Goal: Information Seeking & Learning: Learn about a topic

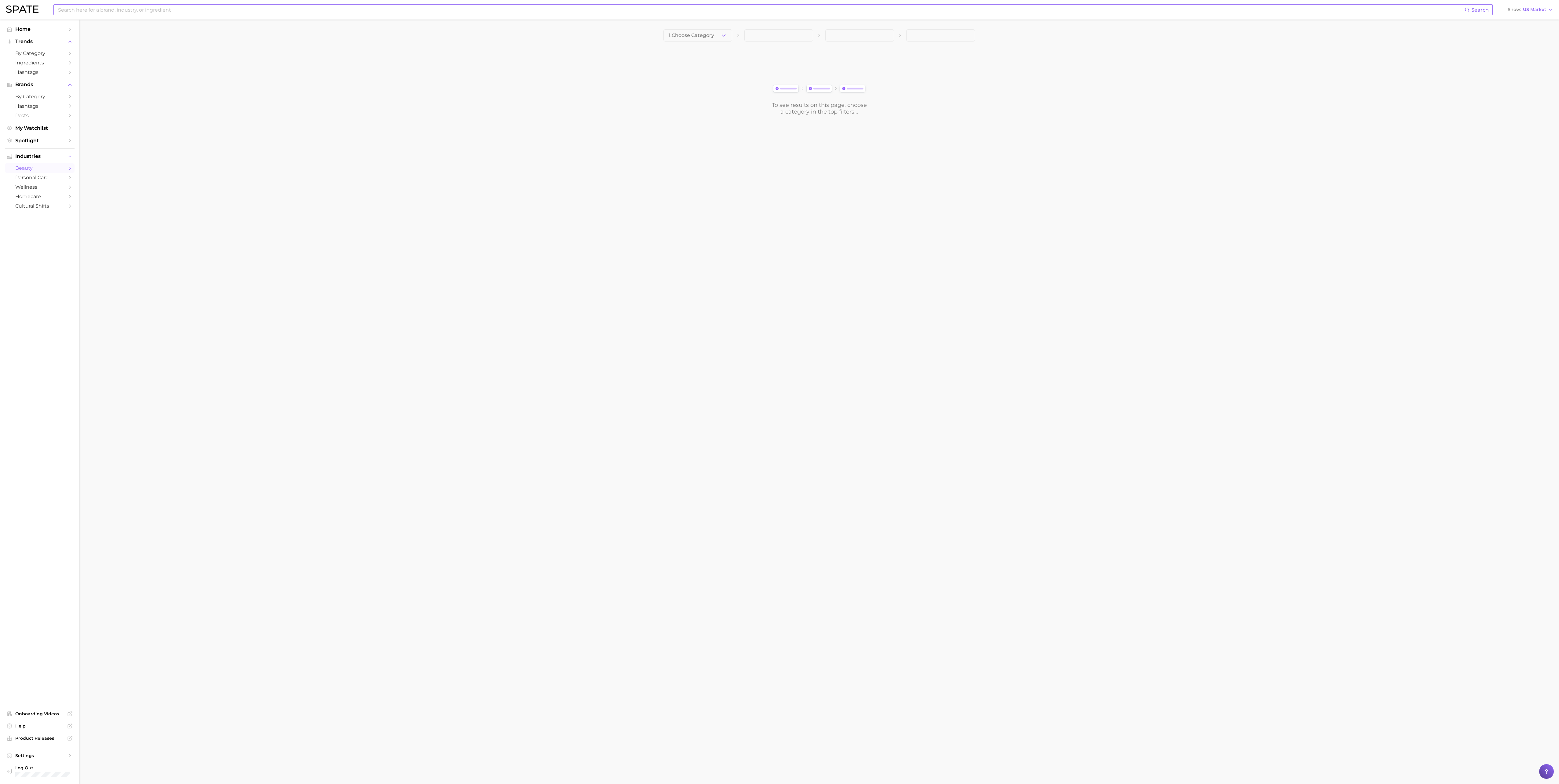
click at [164, 13] on input at bounding box center [761, 9] width 1407 height 11
type input "scalph"
click at [40, 97] on span "by Category" at bounding box center [40, 96] width 49 height 6
click at [43, 46] on button "Trends" at bounding box center [40, 41] width 69 height 9
click at [25, 26] on link "Home" at bounding box center [40, 28] width 69 height 9
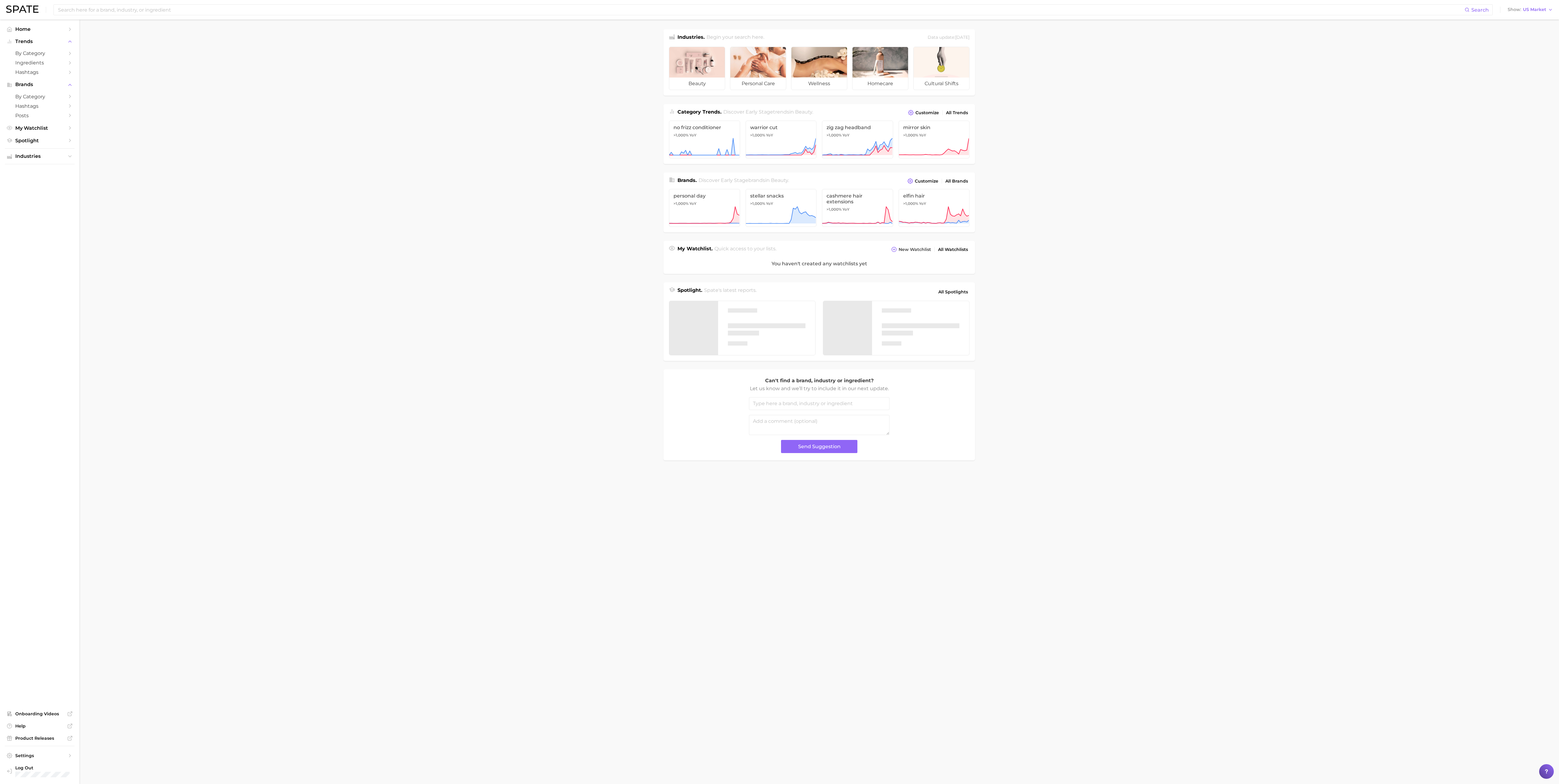
click at [26, 7] on img at bounding box center [23, 9] width 33 height 7
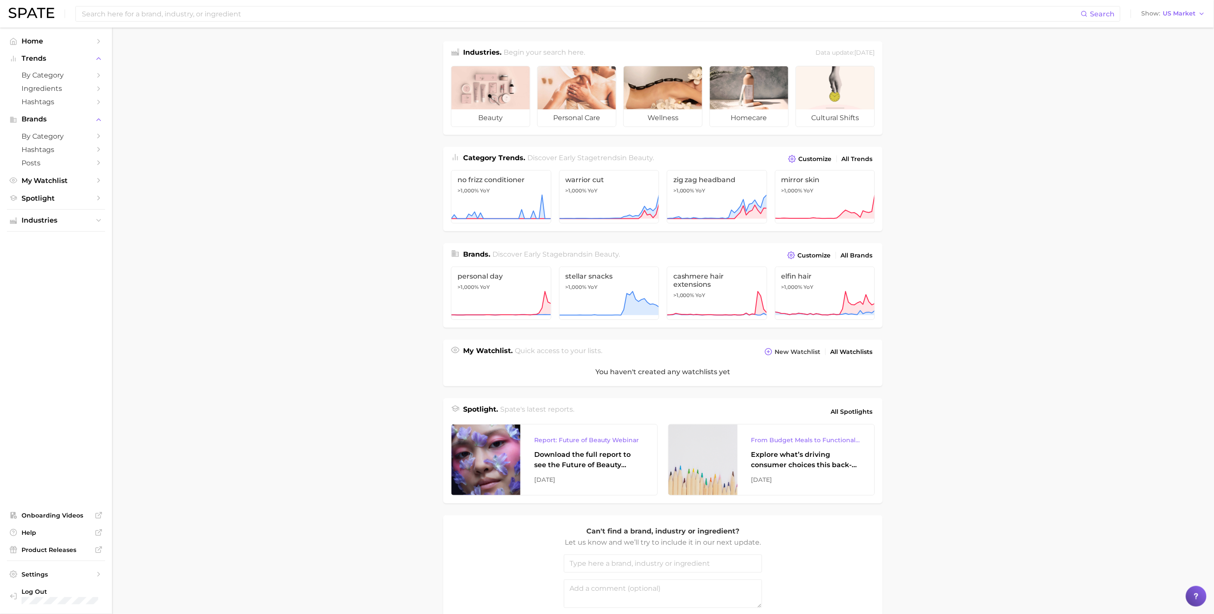
drag, startPoint x: 2186, startPoint y: 3, endPoint x: 265, endPoint y: 232, distance: 1934.5
click at [265, 232] on main "Industries. Begin your search here. Data update: [DATE] beauty personal care we…" at bounding box center [663, 358] width 1102 height 660
click at [852, 407] on span "All Spotlights" at bounding box center [852, 412] width 42 height 10
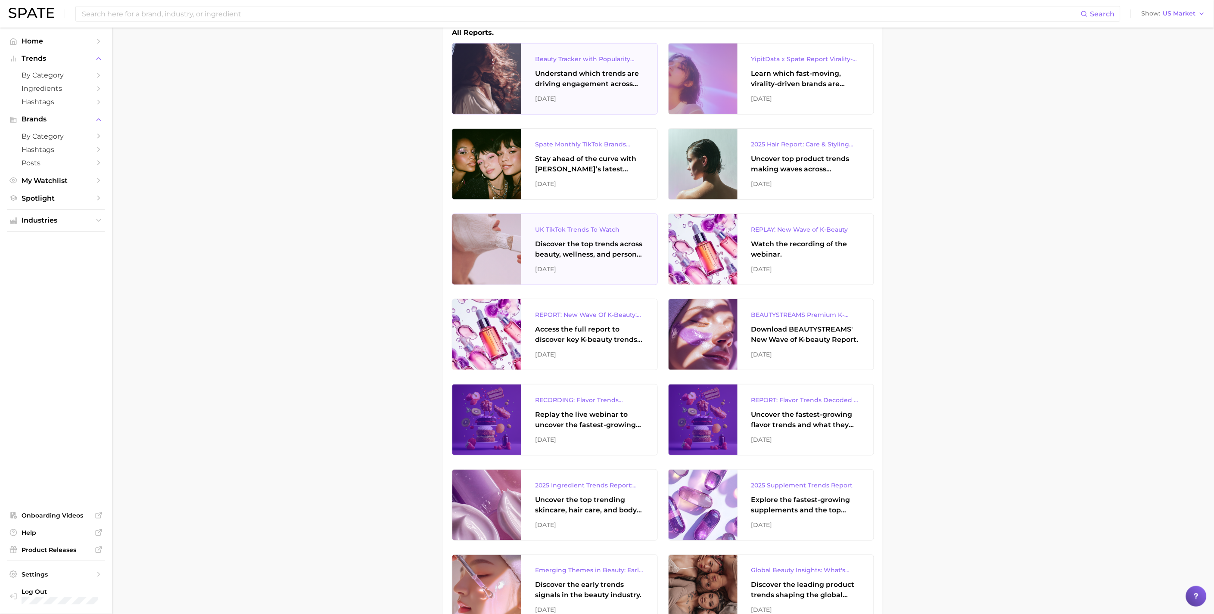
scroll to position [191, 0]
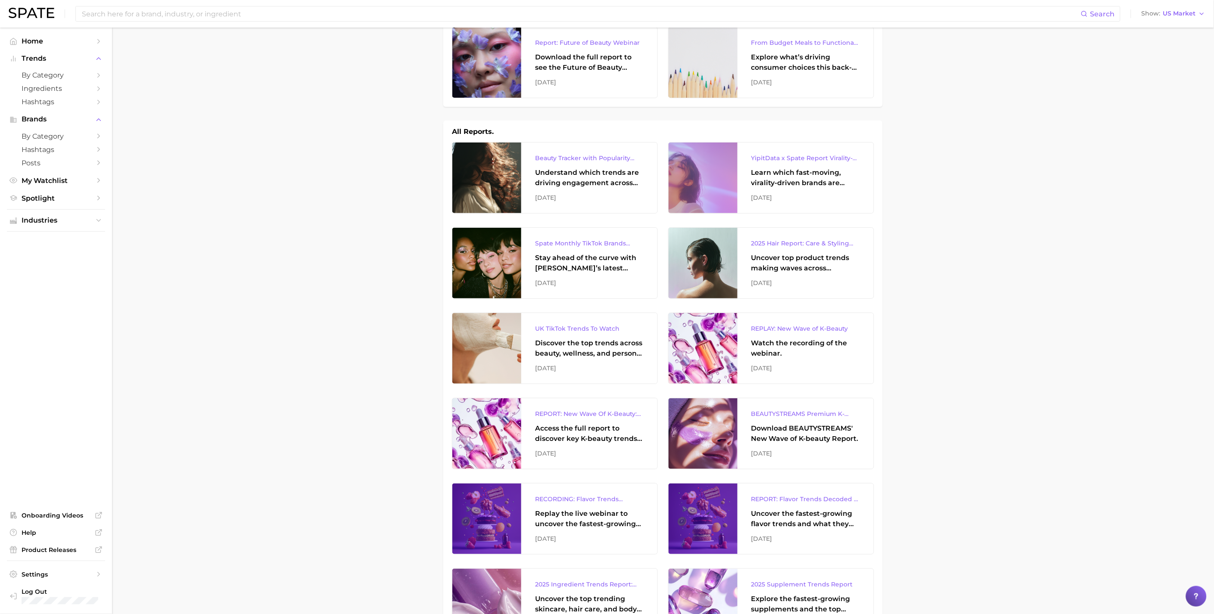
scroll to position [0, 0]
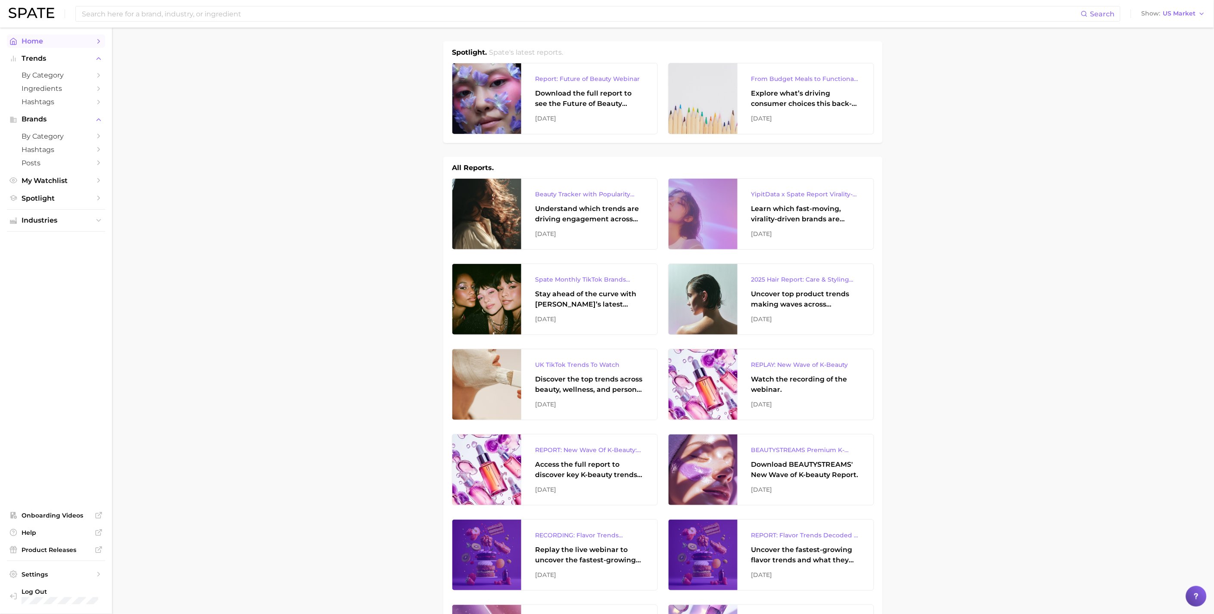
click at [41, 40] on span "Home" at bounding box center [56, 41] width 69 height 8
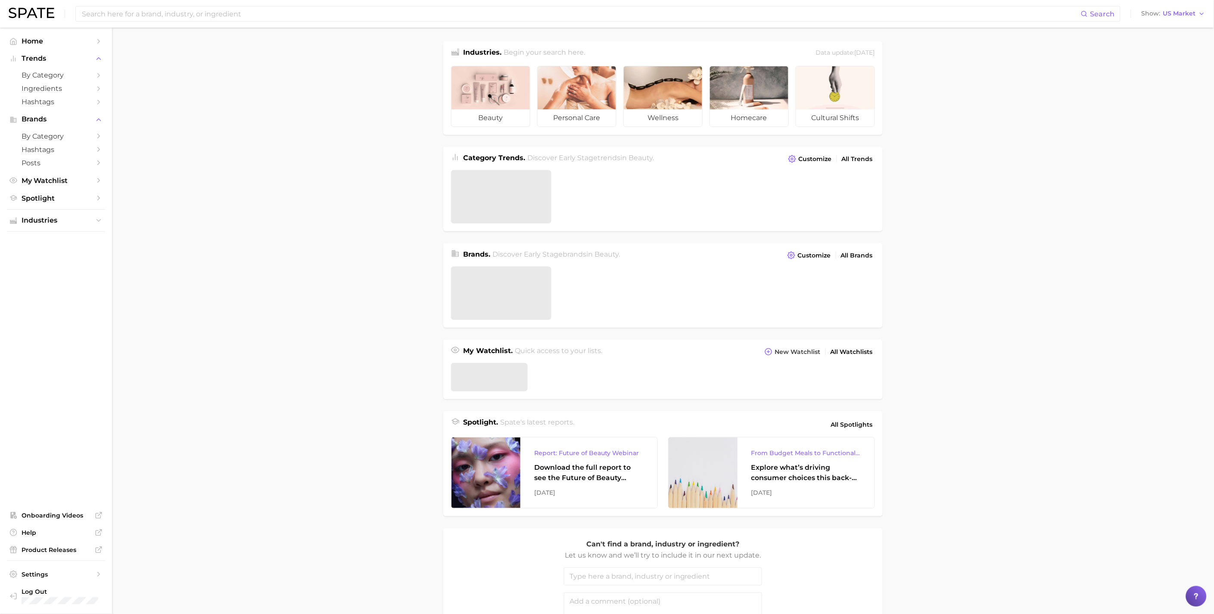
click at [109, 25] on div "Search Show US Market" at bounding box center [607, 14] width 1197 height 28
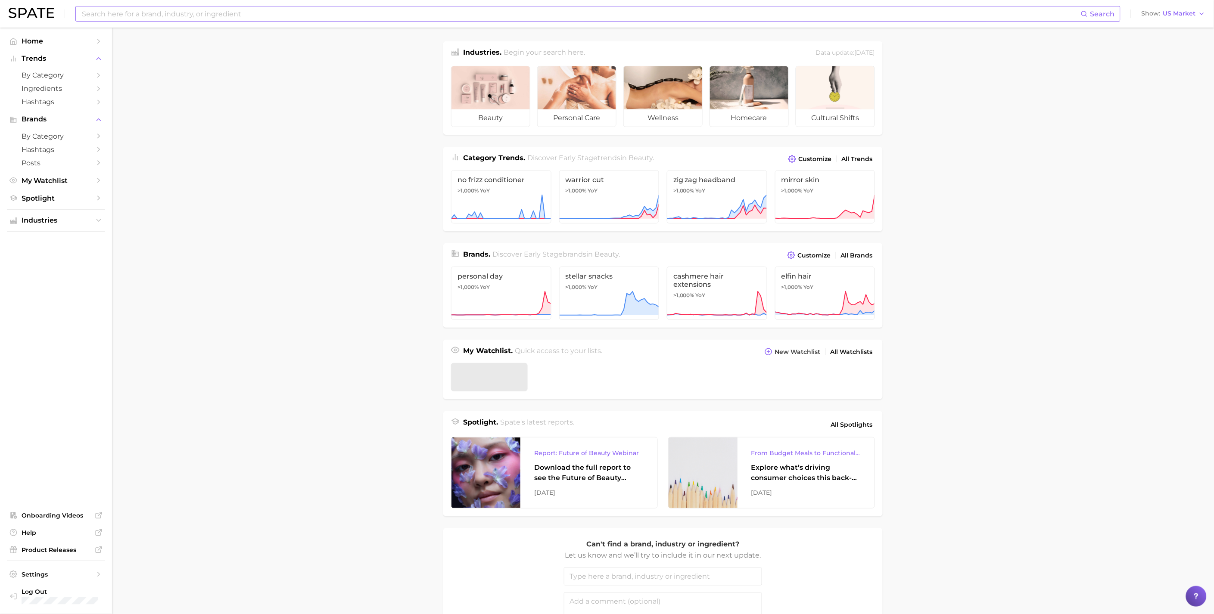
click at [109, 12] on input at bounding box center [581, 13] width 1000 height 15
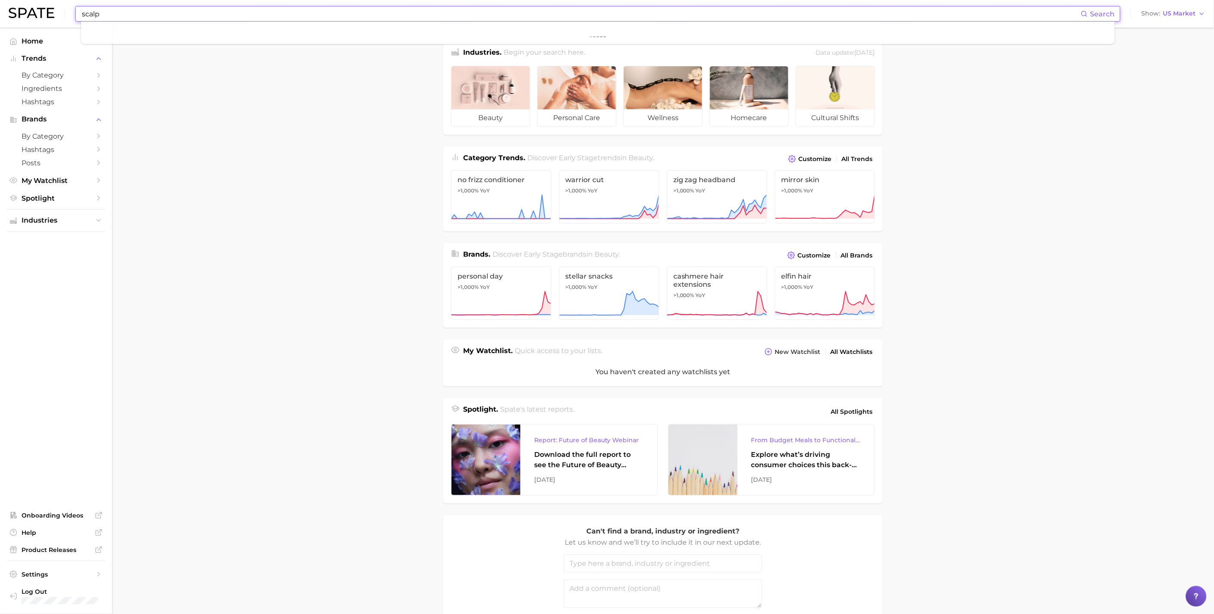
type input "scalp"
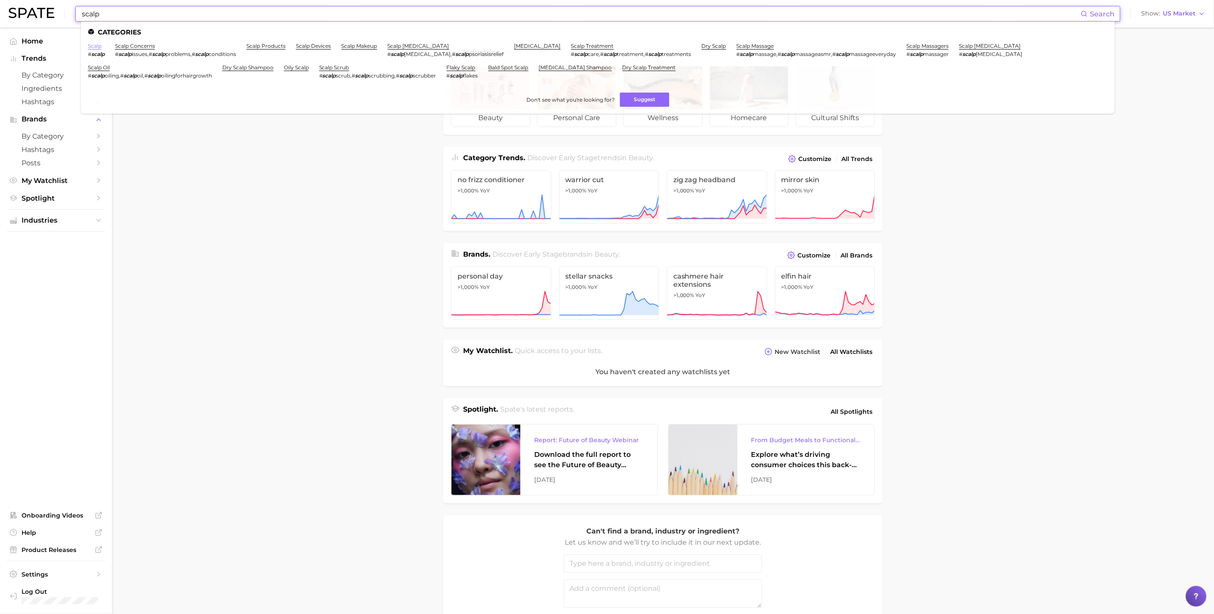
click at [98, 45] on link "scalp" at bounding box center [95, 46] width 14 height 6
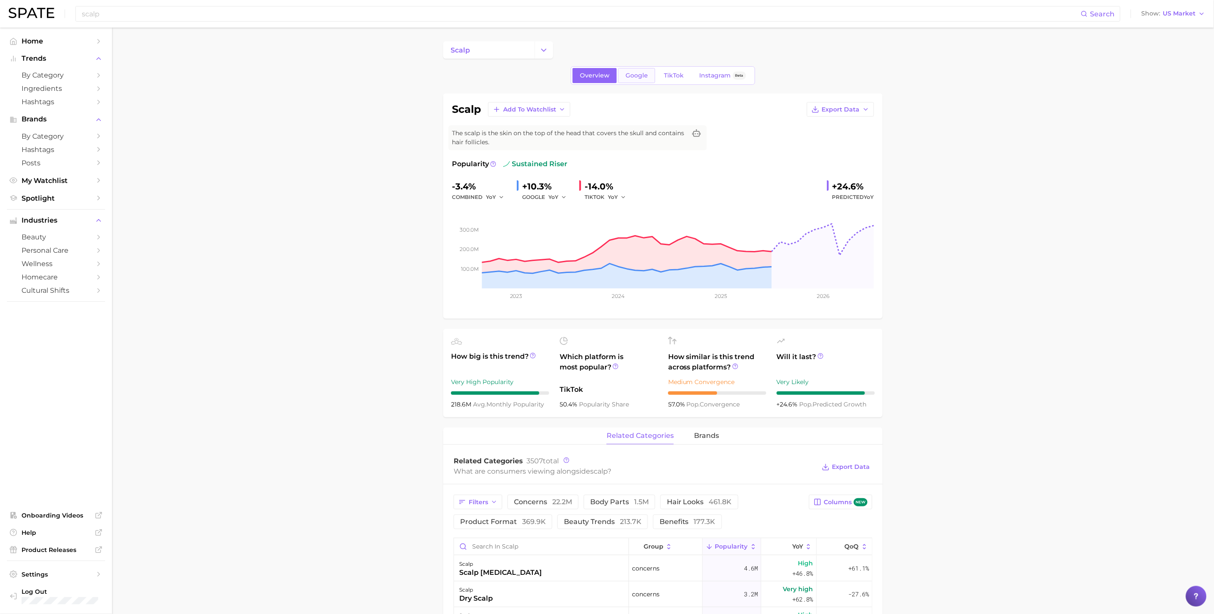
click at [636, 75] on span "Google" at bounding box center [636, 75] width 22 height 7
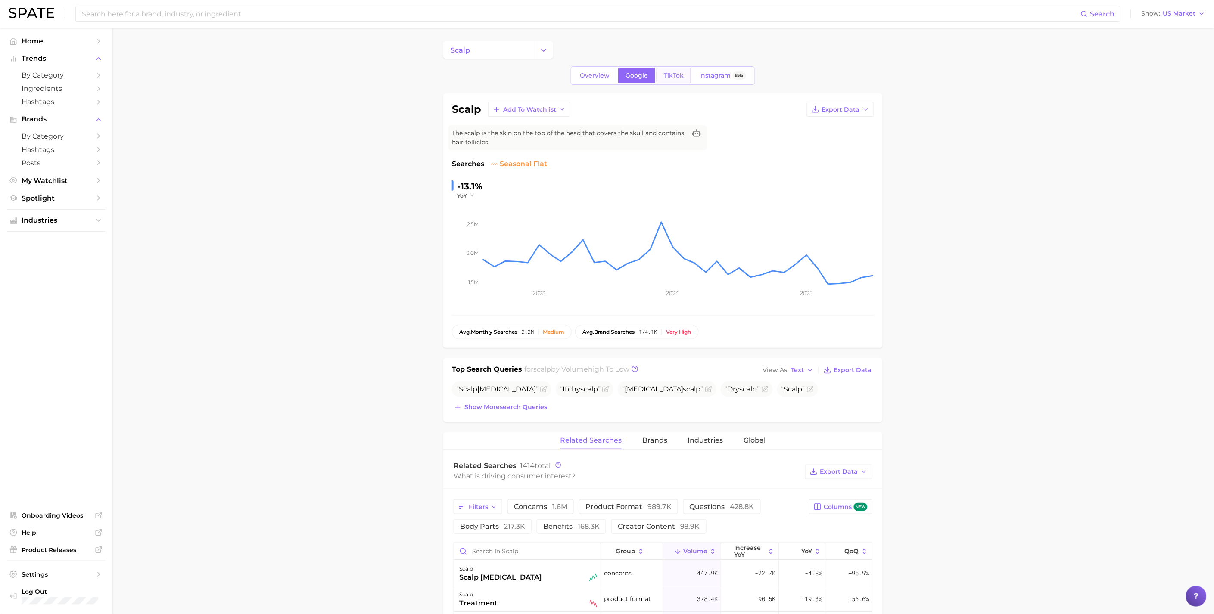
click at [667, 75] on span "TikTok" at bounding box center [674, 75] width 20 height 7
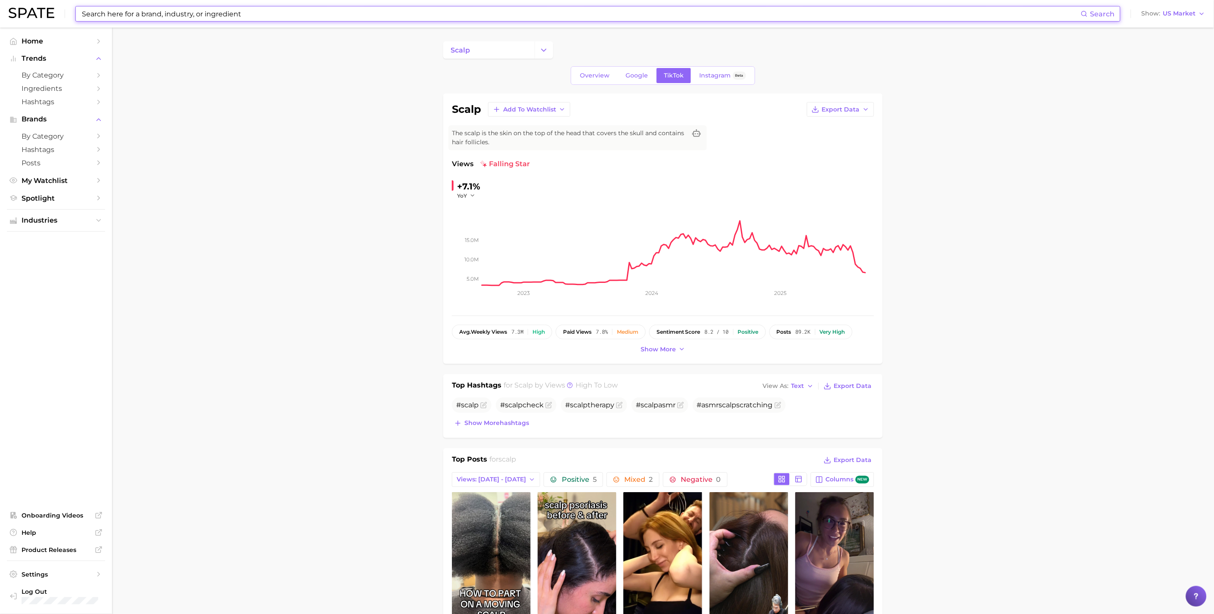
click at [386, 18] on input at bounding box center [581, 13] width 1000 height 15
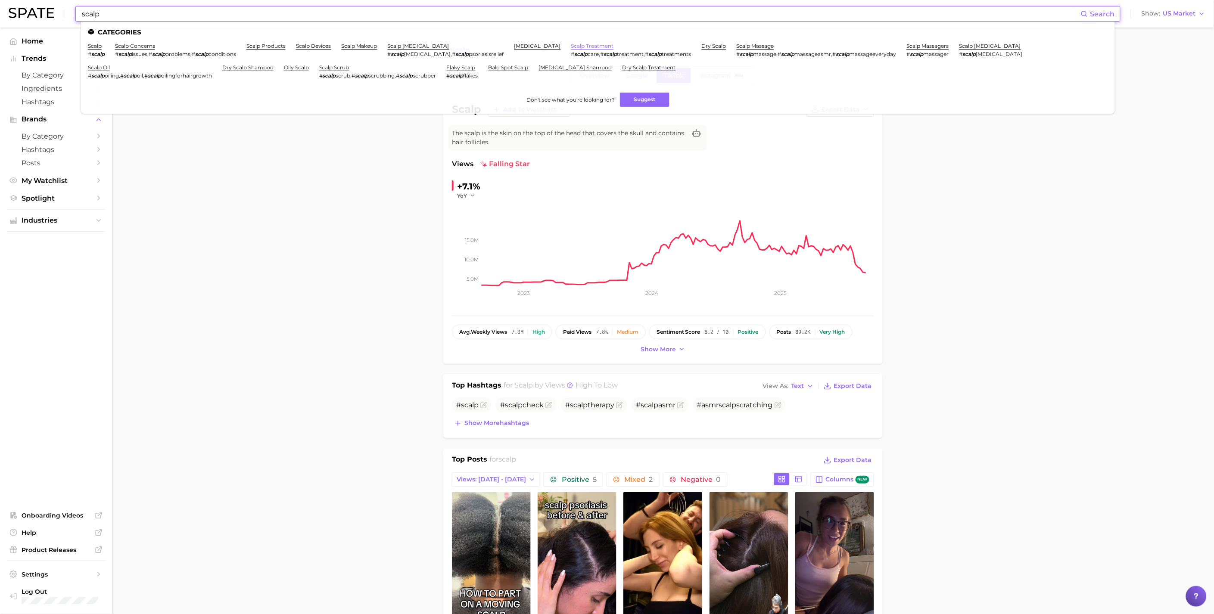
type input "scalp"
click at [571, 43] on link "scalp treatment" at bounding box center [592, 46] width 43 height 6
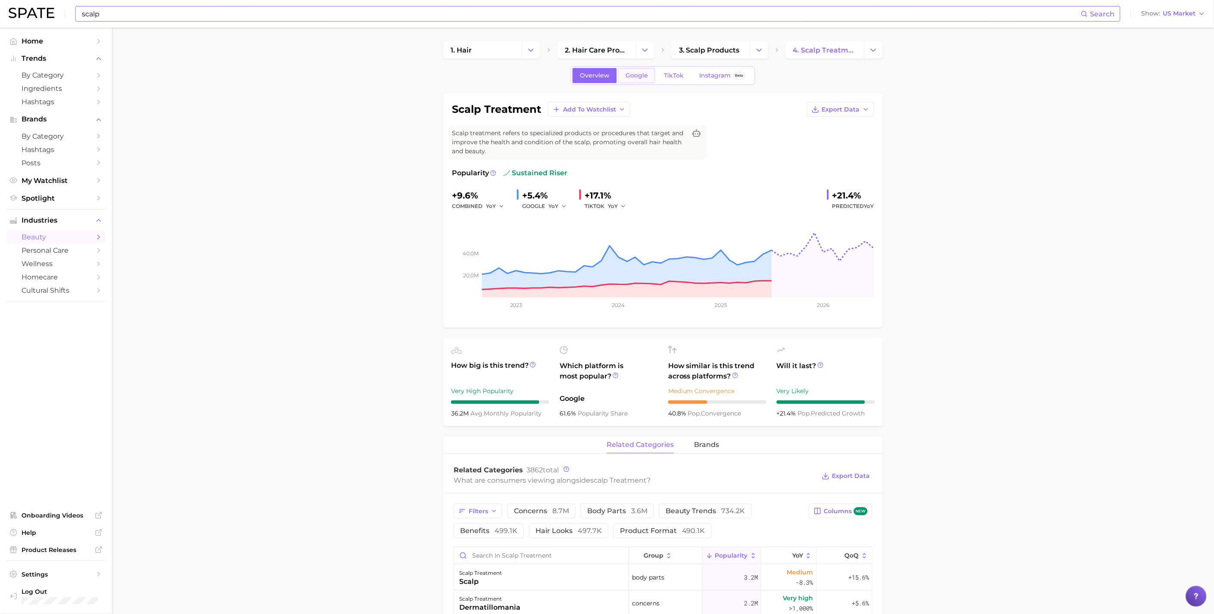
click at [634, 75] on span "Google" at bounding box center [636, 75] width 22 height 7
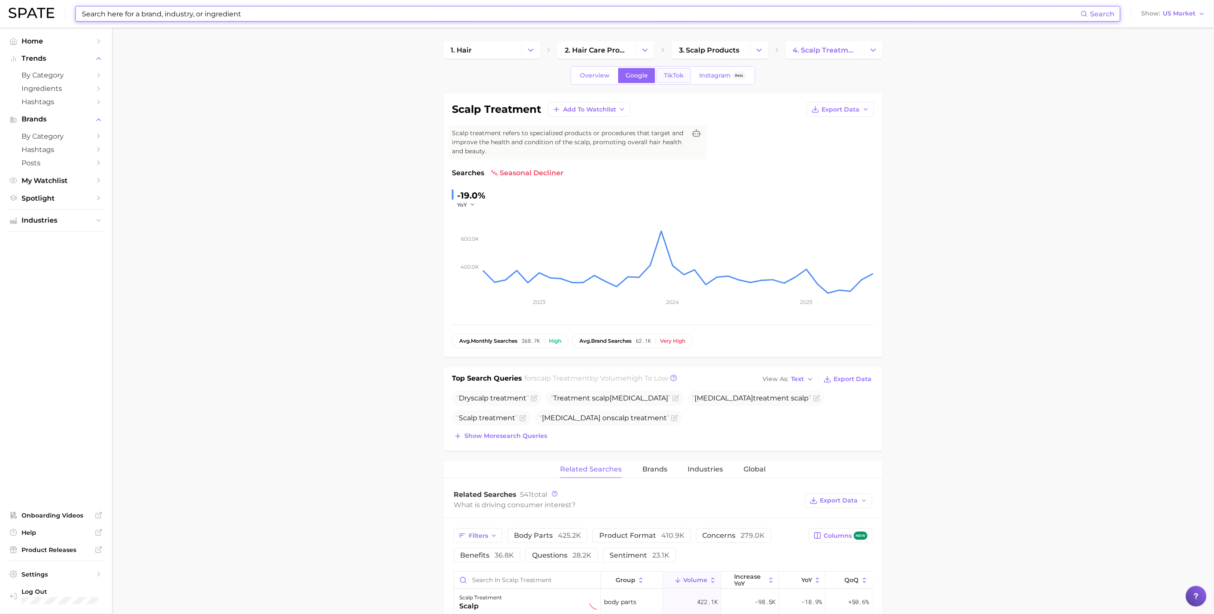
click at [670, 78] on span "TikTok" at bounding box center [674, 75] width 20 height 7
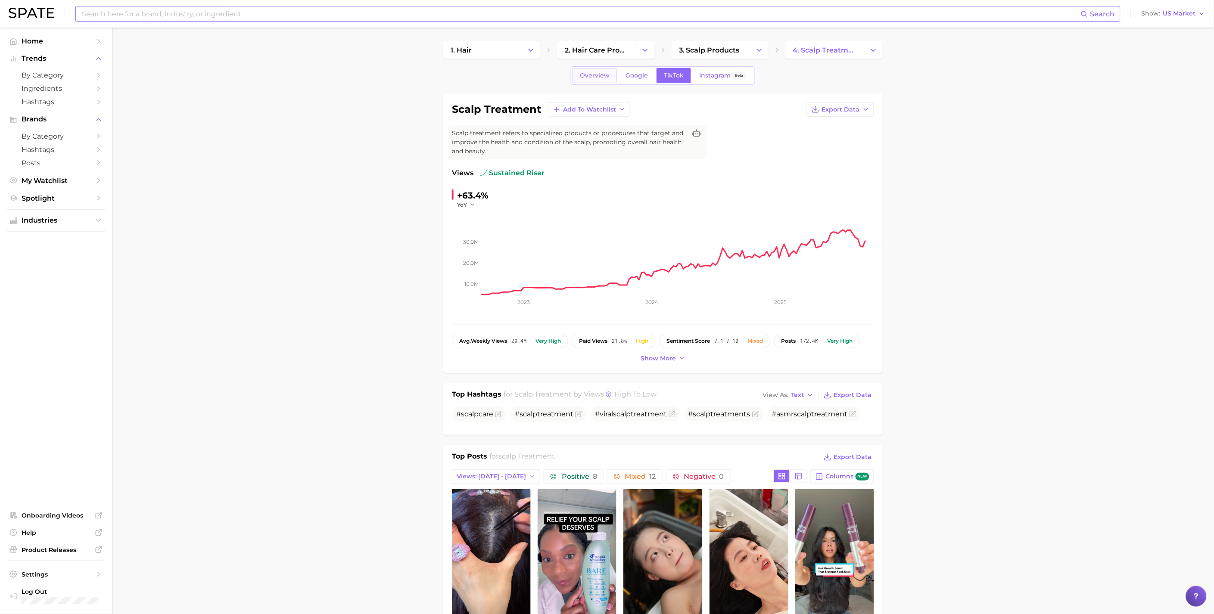
click at [601, 75] on span "Overview" at bounding box center [595, 75] width 30 height 7
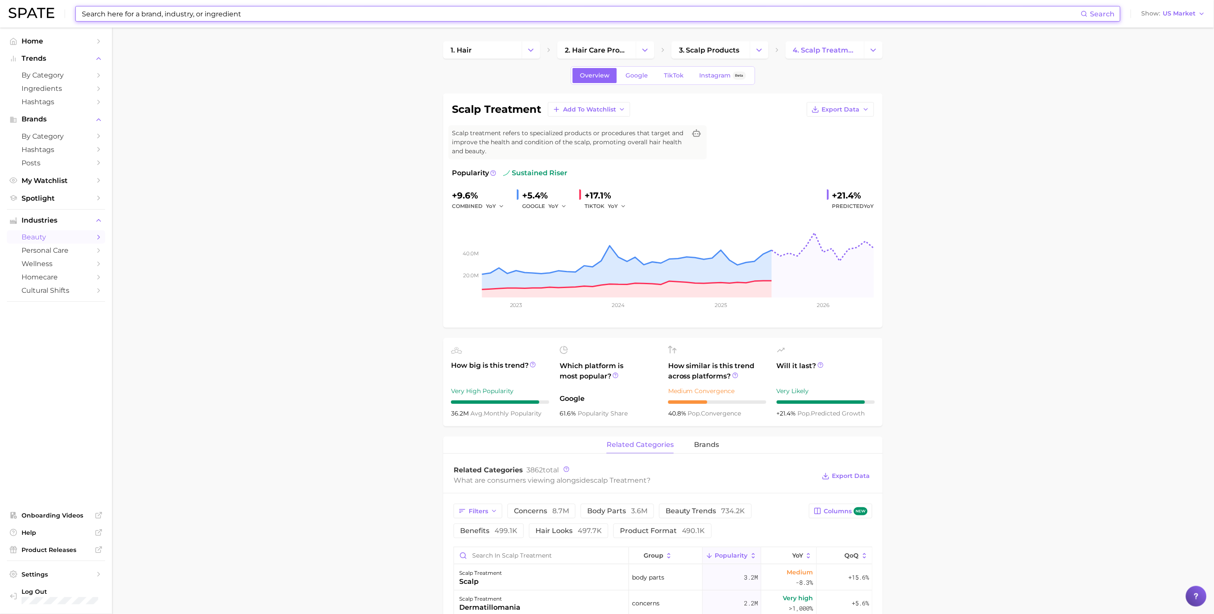
click at [216, 5] on div "Search Show US Market" at bounding box center [607, 14] width 1197 height 28
click at [214, 11] on input at bounding box center [581, 13] width 1000 height 15
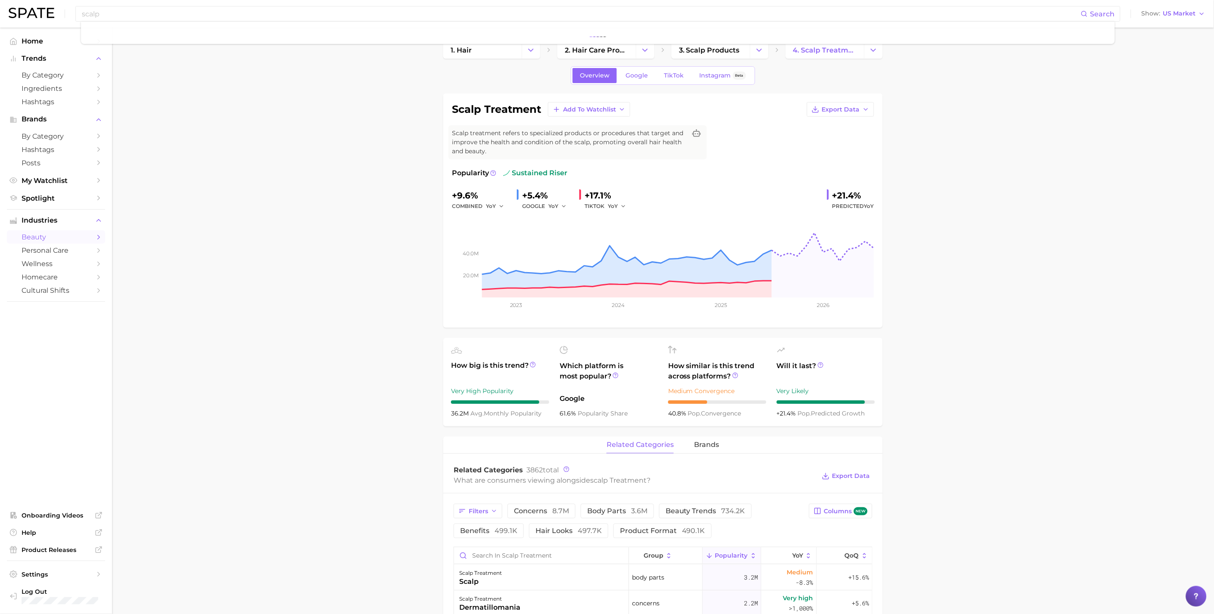
click at [349, 289] on main "1. hair 2. hair care products 3. scalp products 4. scalp treatment Overview Goo…" at bounding box center [663, 621] width 1102 height 1187
click at [1027, 246] on main "1. hair 2. hair care products 3. scalp products 4. scalp treatment Overview Goo…" at bounding box center [663, 621] width 1102 height 1187
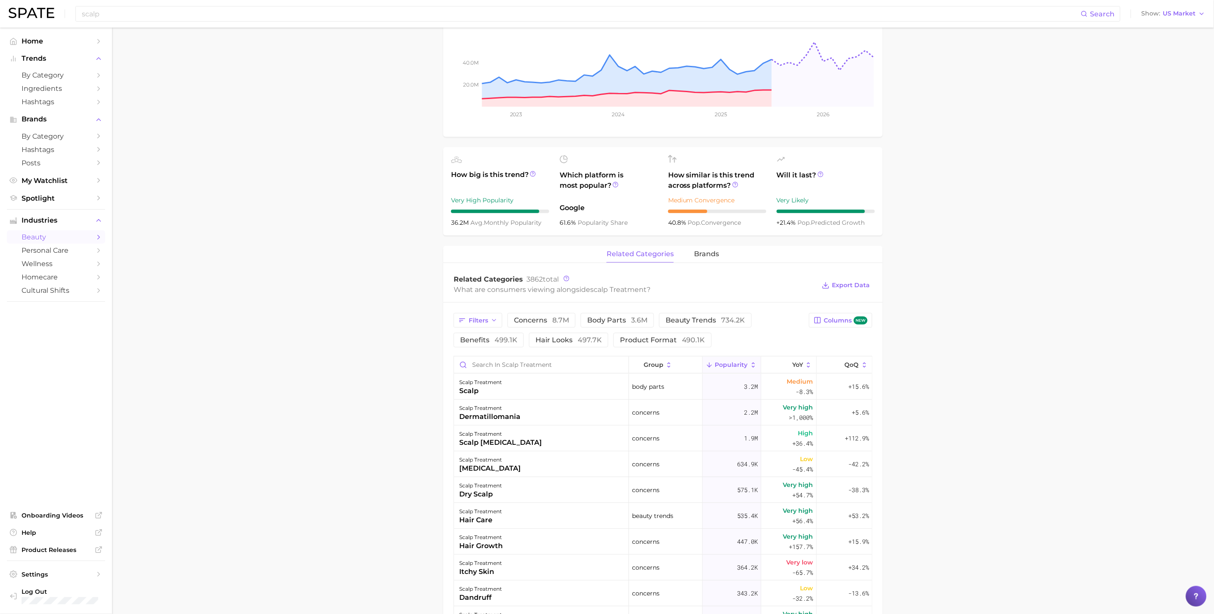
scroll to position [191, 0]
click at [490, 341] on span "benefits 499.1k" at bounding box center [488, 339] width 57 height 7
click at [734, 327] on button "beauty trends 734.2k" at bounding box center [705, 320] width 93 height 15
click at [492, 345] on button "benefits 499.1k" at bounding box center [495, 340] width 82 height 15
click at [696, 322] on span "beauty trends 734.2k" at bounding box center [706, 320] width 80 height 7
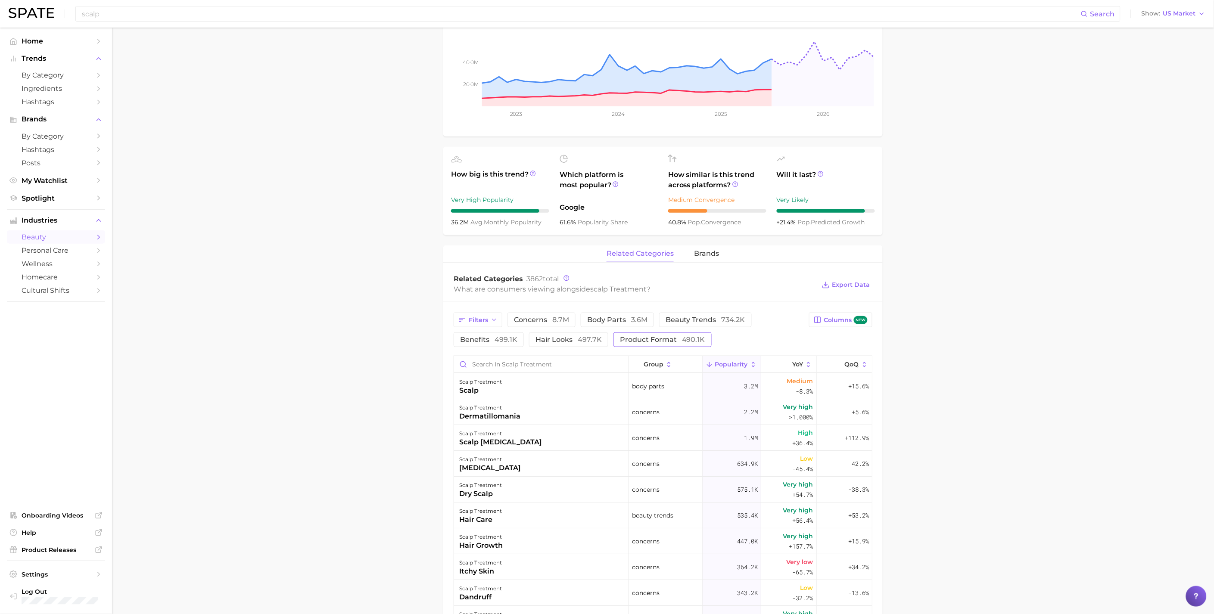
click at [664, 334] on button "product format 490.1k" at bounding box center [662, 340] width 98 height 15
click at [709, 343] on icon "button" at bounding box center [713, 340] width 8 height 8
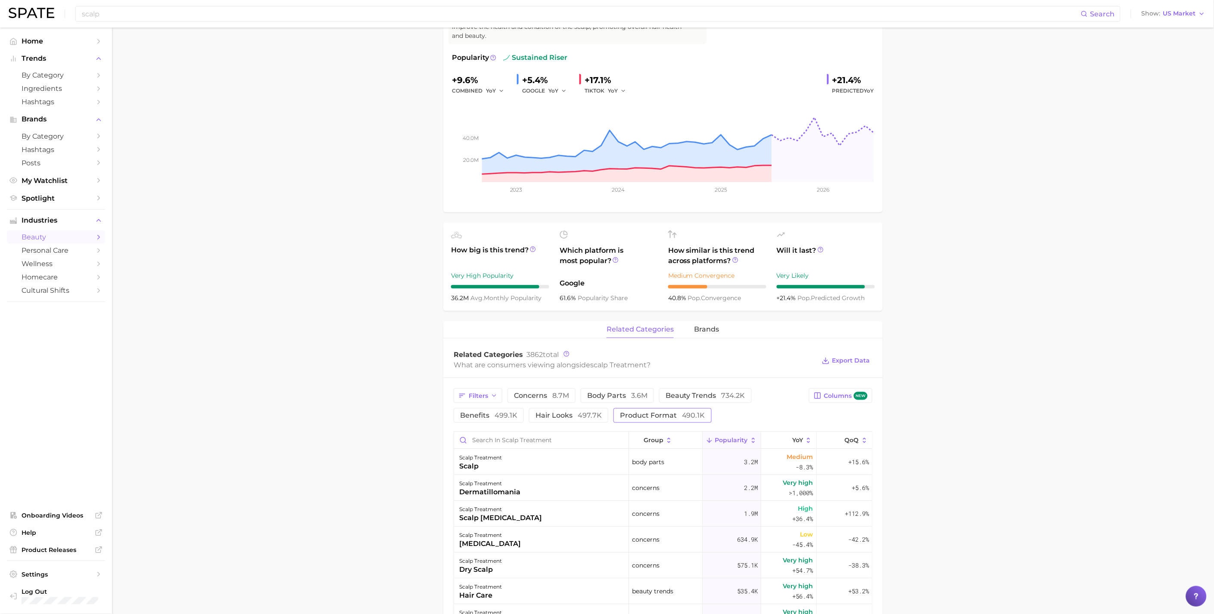
scroll to position [0, 0]
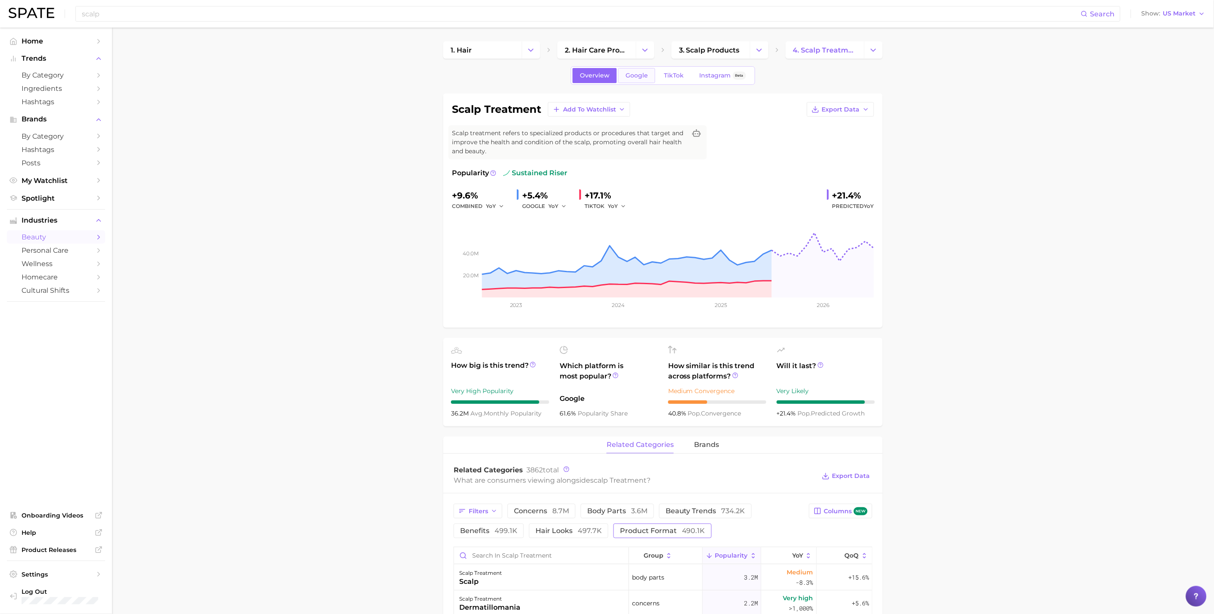
click at [639, 71] on link "Google" at bounding box center [636, 75] width 37 height 15
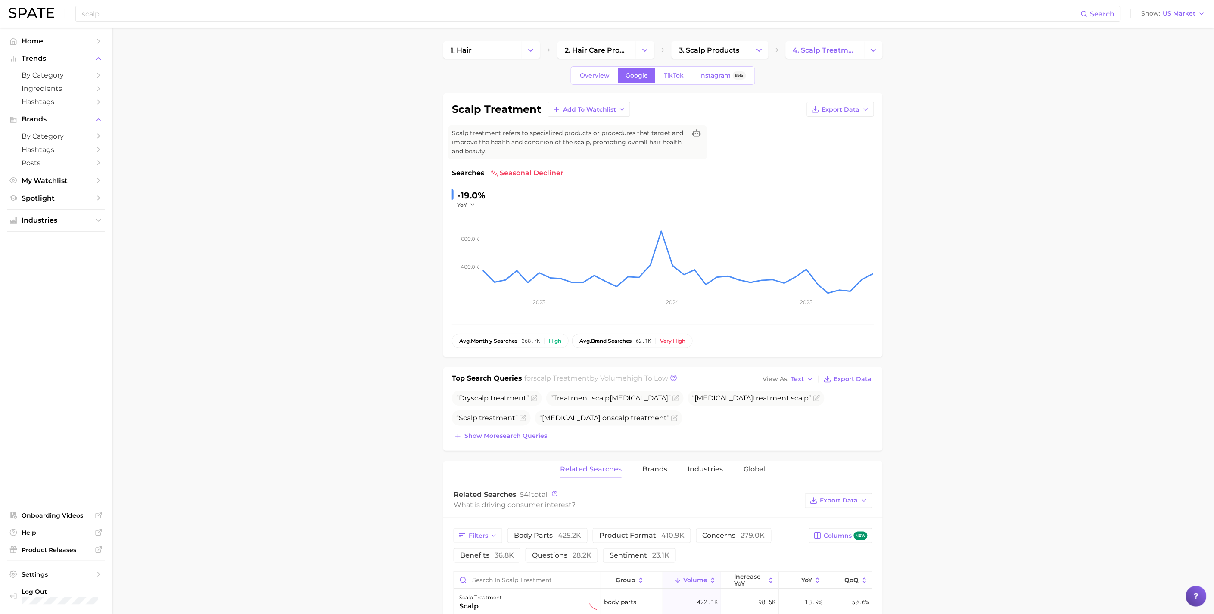
click at [305, 2] on div "scalp Search Show US Market" at bounding box center [607, 14] width 1197 height 28
click at [299, 11] on input "scalp" at bounding box center [581, 13] width 1000 height 15
type input "s"
click at [485, 438] on span "Show more search queries" at bounding box center [505, 436] width 83 height 7
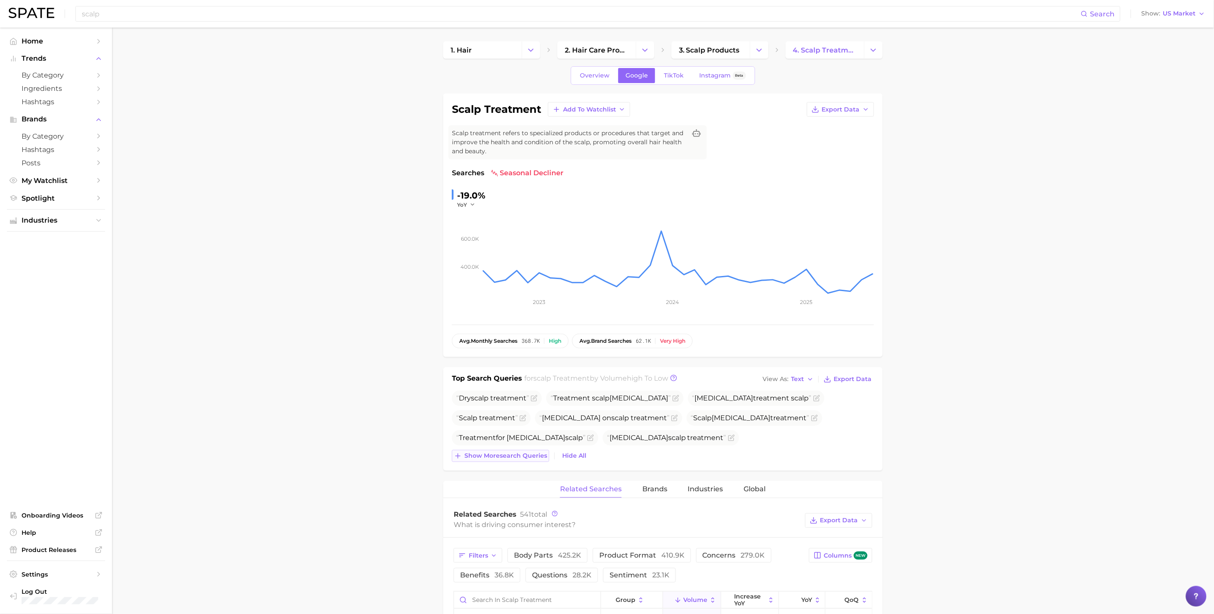
click at [482, 451] on button "Show more search queries" at bounding box center [500, 456] width 97 height 12
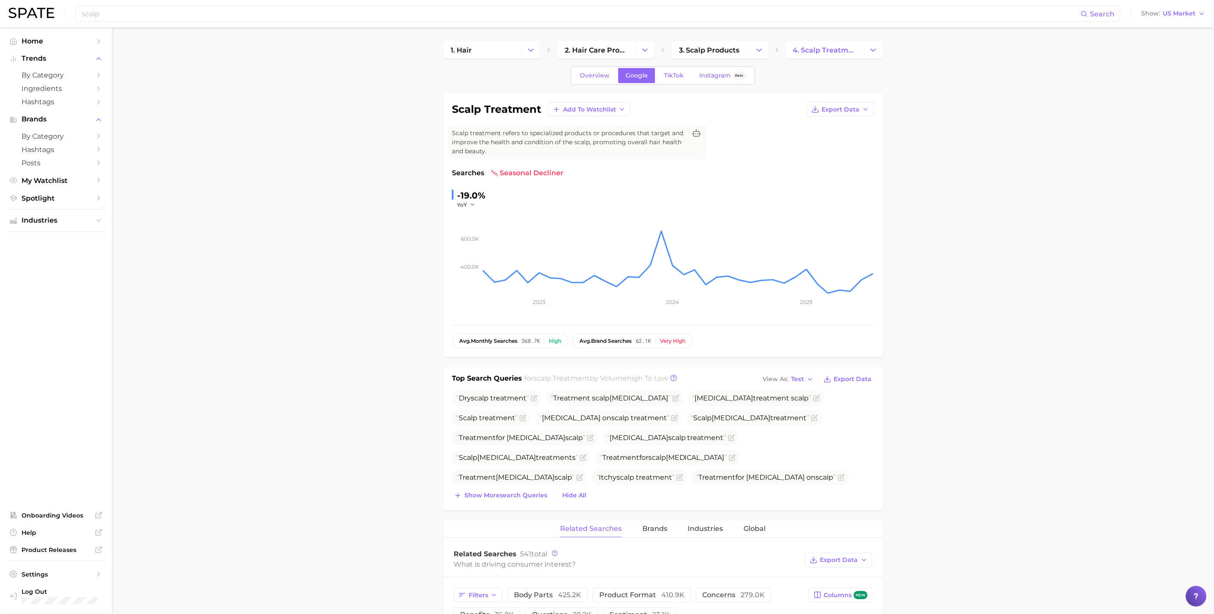
click at [482, 505] on div "Top Search Queries for scalp treatment by Volume high to low View As Text Expor…" at bounding box center [662, 438] width 439 height 143
click at [482, 499] on span "Show more search queries" at bounding box center [505, 495] width 83 height 7
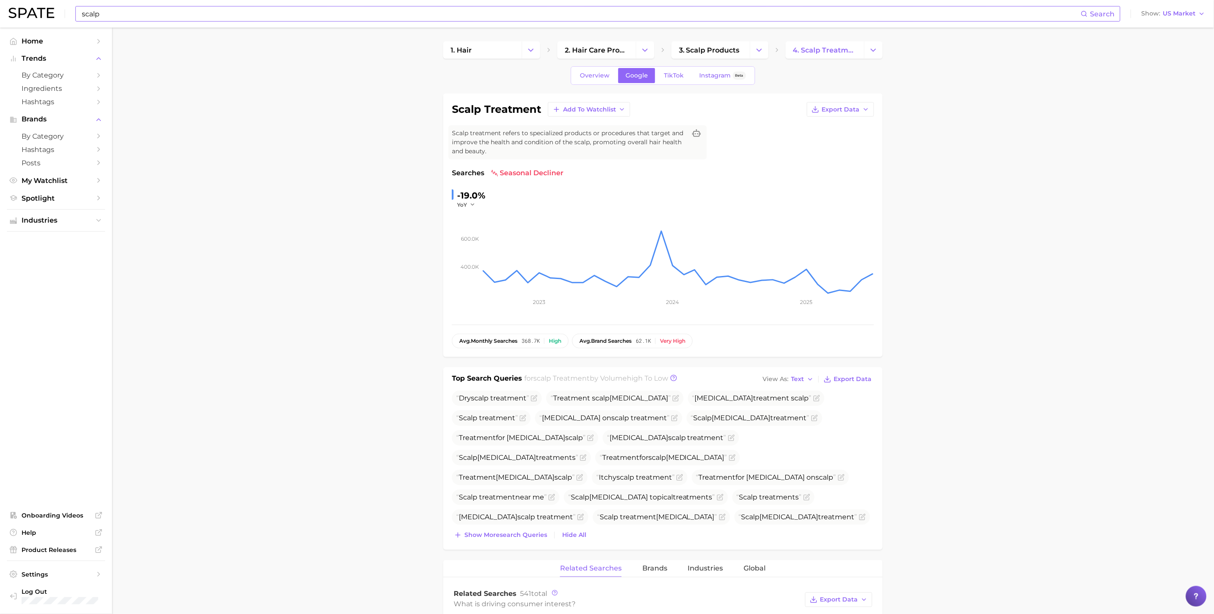
click at [131, 13] on input "scalp" at bounding box center [581, 13] width 1000 height 15
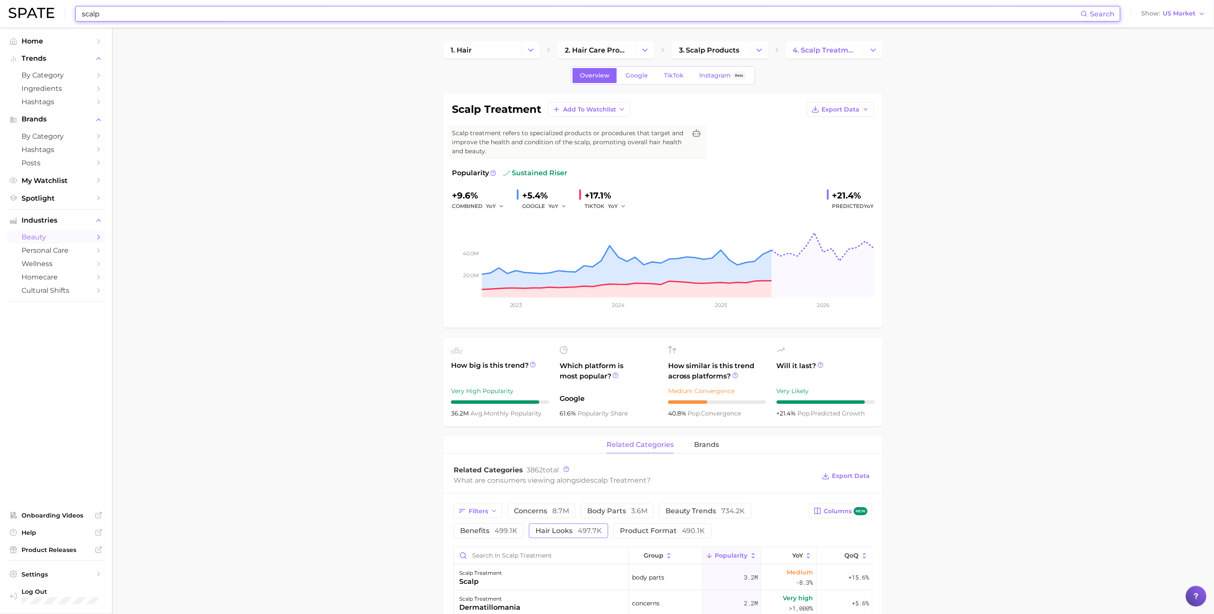
click at [556, 531] on span "hair looks 497.7k" at bounding box center [568, 531] width 66 height 7
click at [128, 13] on input "scalp" at bounding box center [581, 13] width 1000 height 15
type input "s"
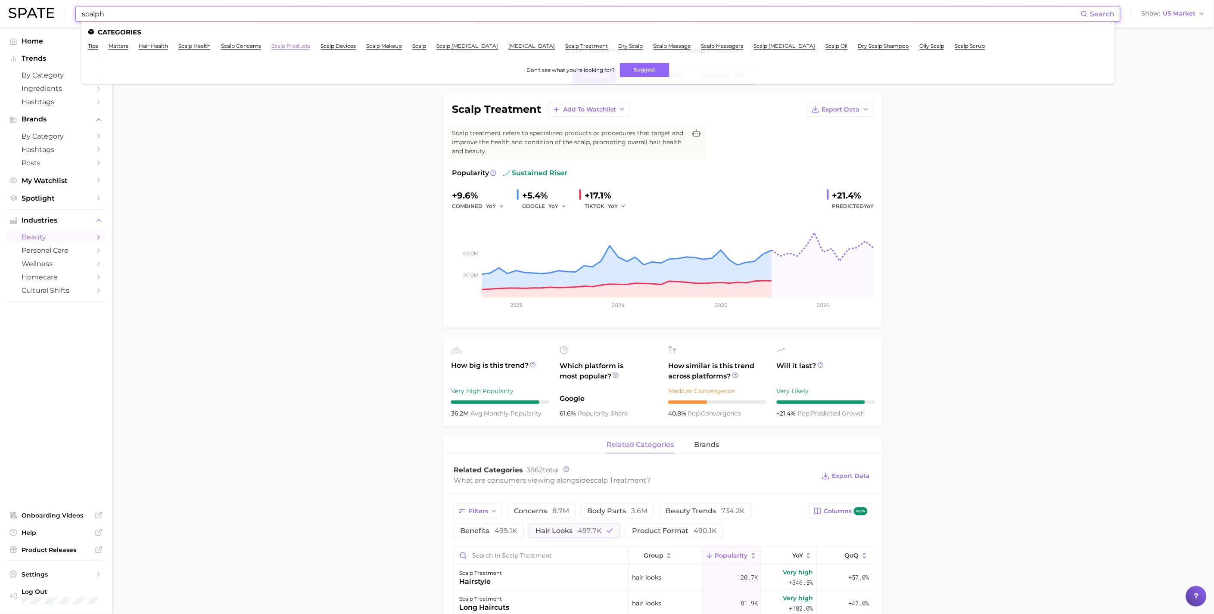
type input "scalph"
click at [284, 45] on link "scalp products" at bounding box center [290, 46] width 39 height 6
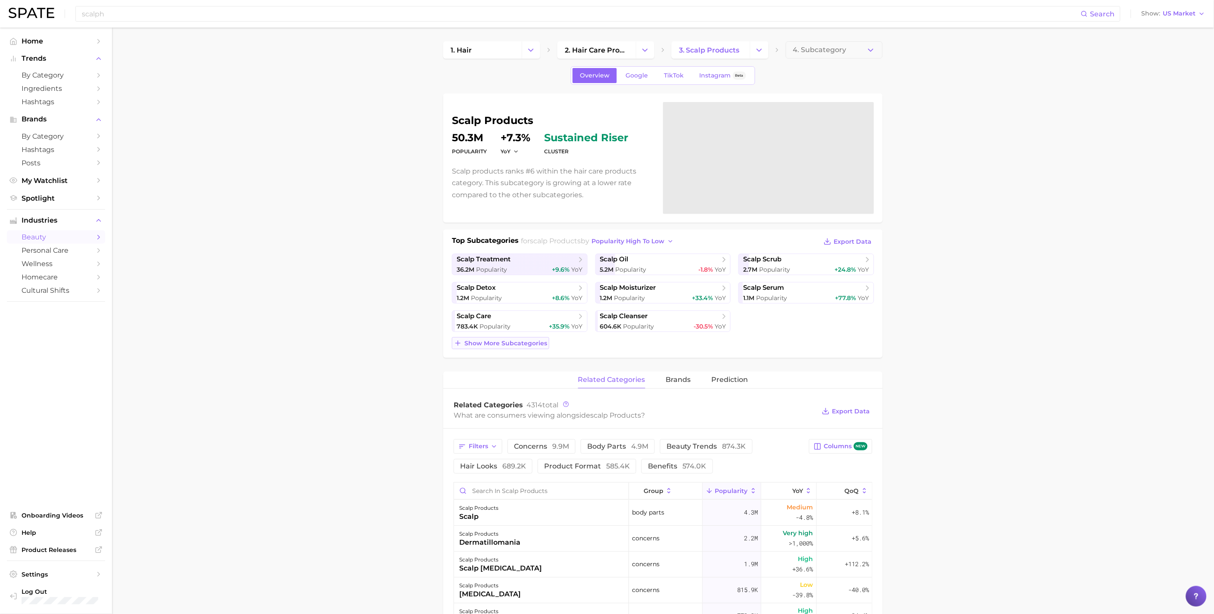
click at [509, 344] on span "Show more subcategories" at bounding box center [505, 343] width 83 height 7
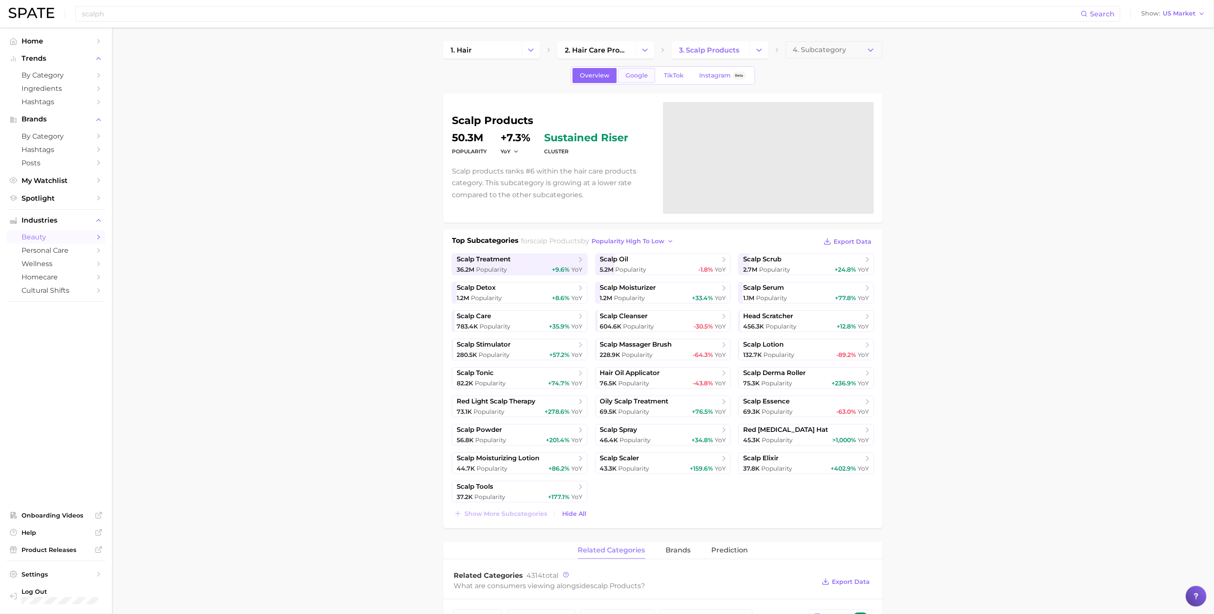
click at [649, 75] on link "Google" at bounding box center [636, 75] width 37 height 15
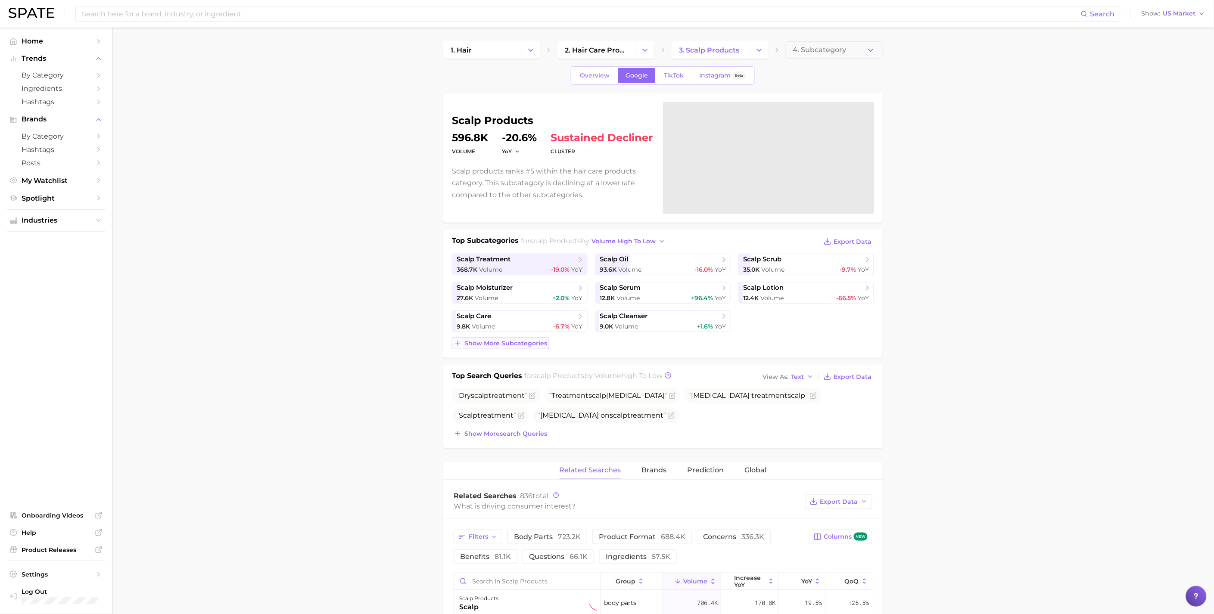
click at [522, 343] on span "Show more subcategories" at bounding box center [505, 343] width 83 height 7
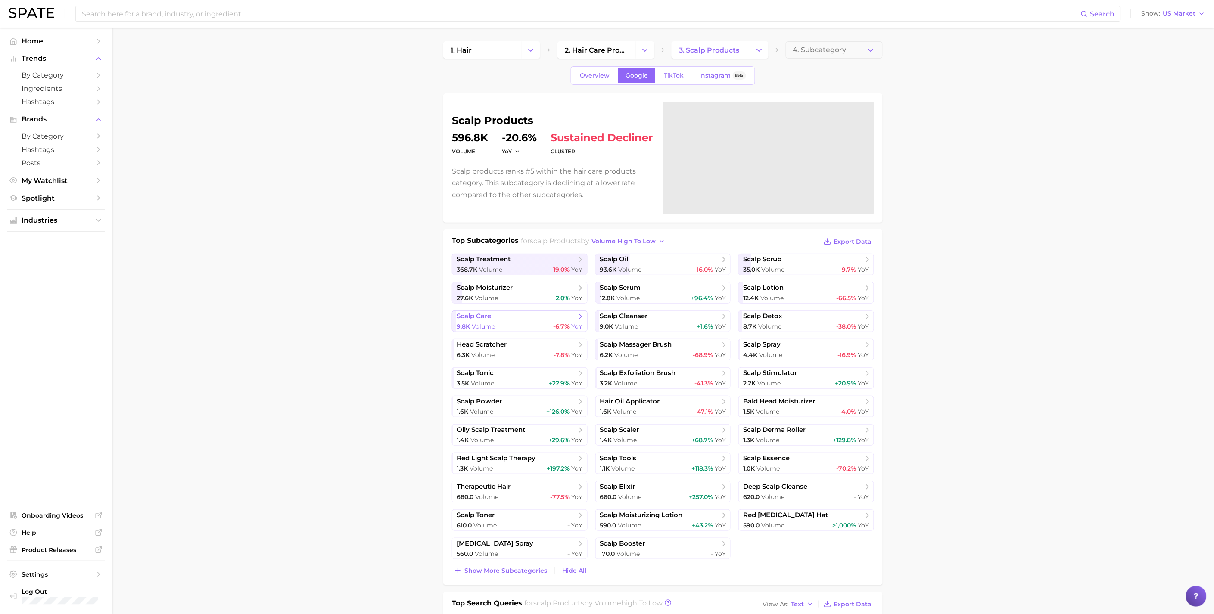
click at [522, 320] on span "scalp care" at bounding box center [517, 316] width 120 height 9
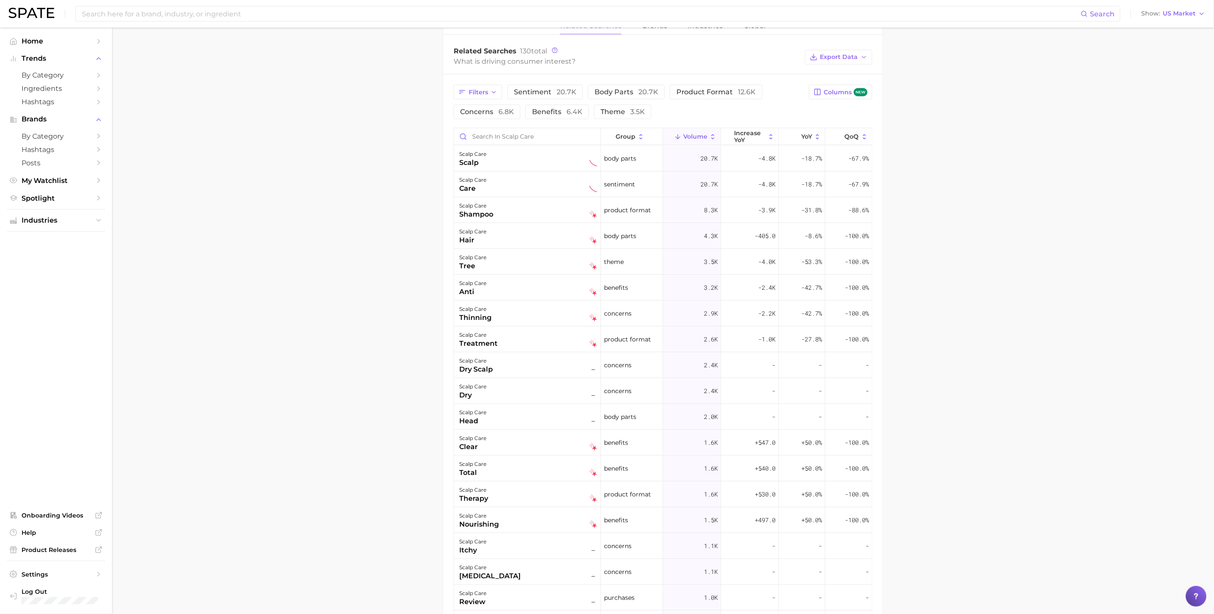
scroll to position [479, 0]
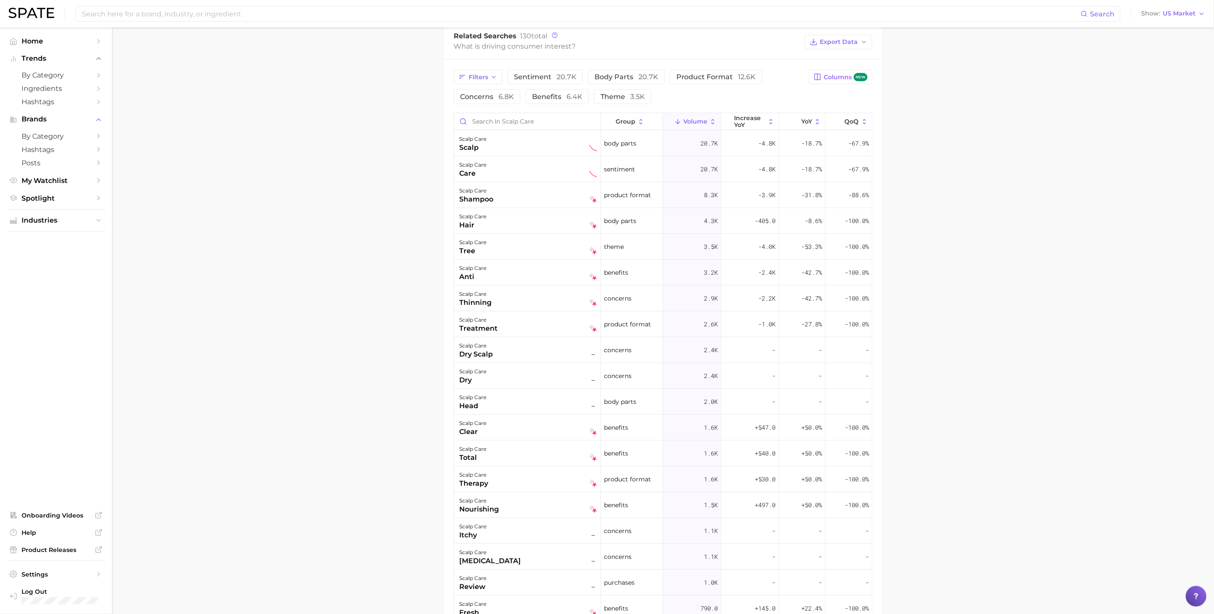
click at [428, 148] on main "1. hair 2. hair care products 3. scalp products 4. scalp care Overview Google T…" at bounding box center [663, 165] width 1102 height 1232
click at [394, 164] on main "1. hair 2. hair care products 3. scalp products 4. scalp care Overview Google T…" at bounding box center [663, 165] width 1102 height 1232
click at [378, 202] on main "1. hair 2. hair care products 3. scalp products 4. scalp care Overview Google T…" at bounding box center [663, 165] width 1102 height 1232
click at [1026, 149] on main "1. hair 2. hair care products 3. scalp products 4. scalp care Overview Google T…" at bounding box center [663, 165] width 1102 height 1232
click at [998, 224] on main "1. hair 2. hair care products 3. scalp products 4. scalp care Overview Google T…" at bounding box center [663, 165] width 1102 height 1232
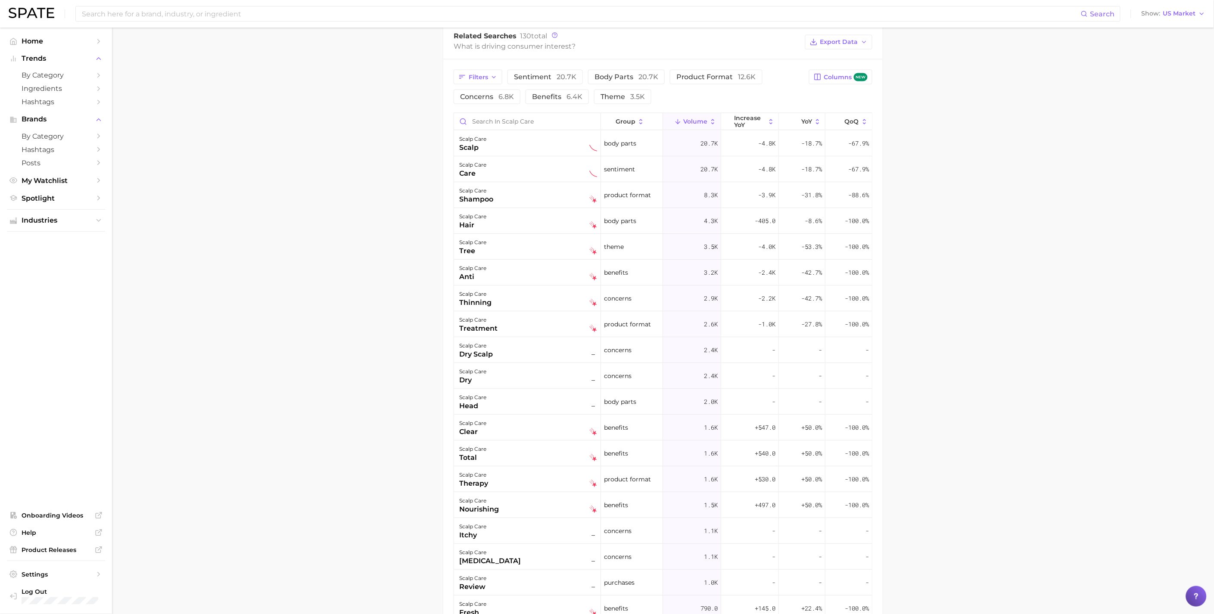
click at [954, 209] on main "1. hair 2. hair care products 3. scalp products 4. scalp care Overview Google T…" at bounding box center [663, 165] width 1102 height 1232
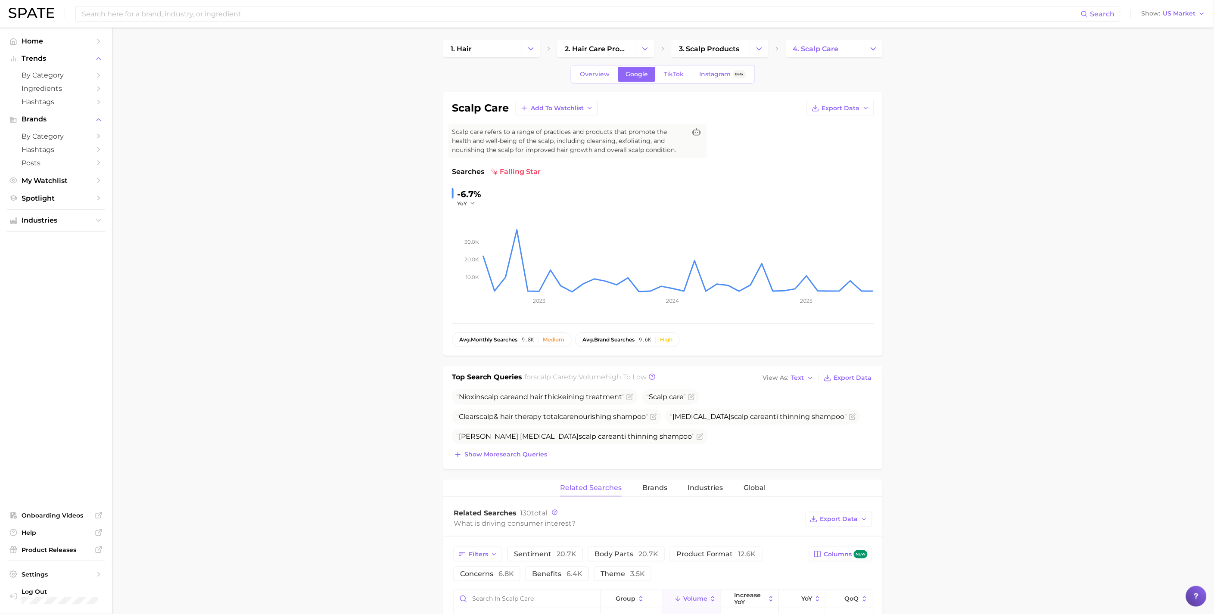
scroll to position [0, 0]
click at [675, 77] on span "TikTok" at bounding box center [674, 75] width 20 height 7
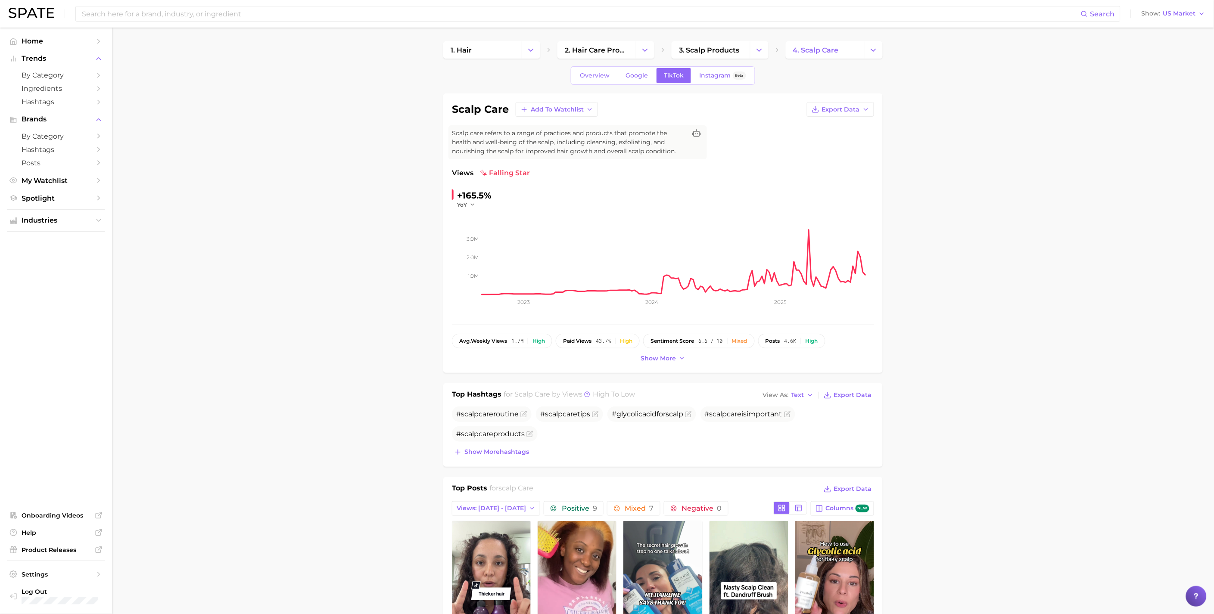
click at [586, 78] on span "Overview" at bounding box center [595, 75] width 30 height 7
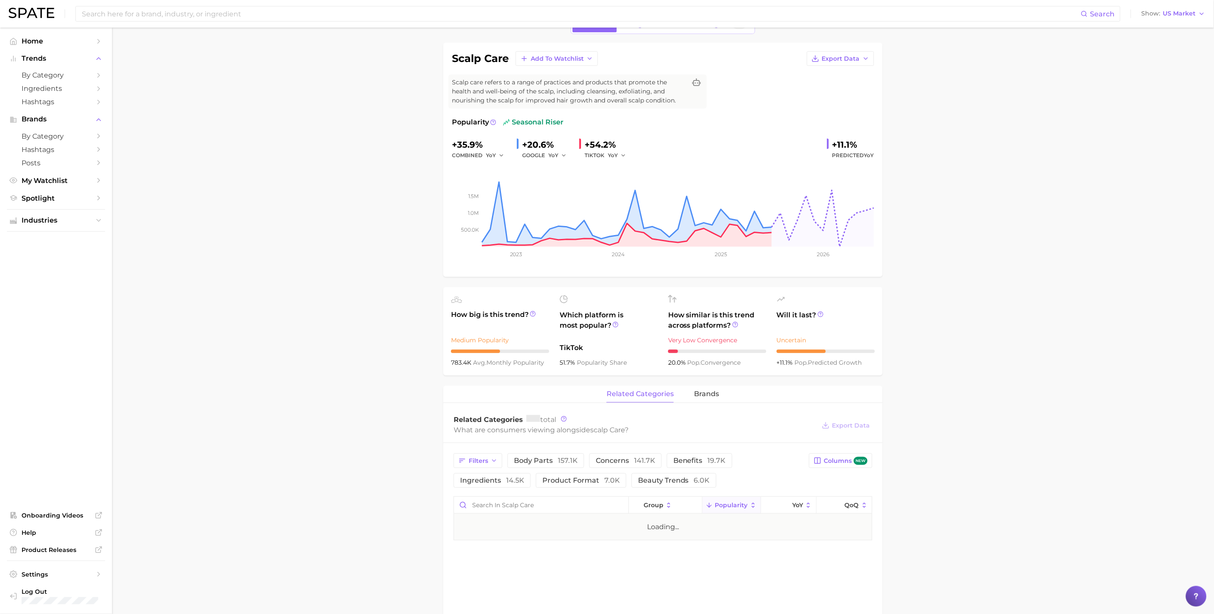
scroll to position [143, 0]
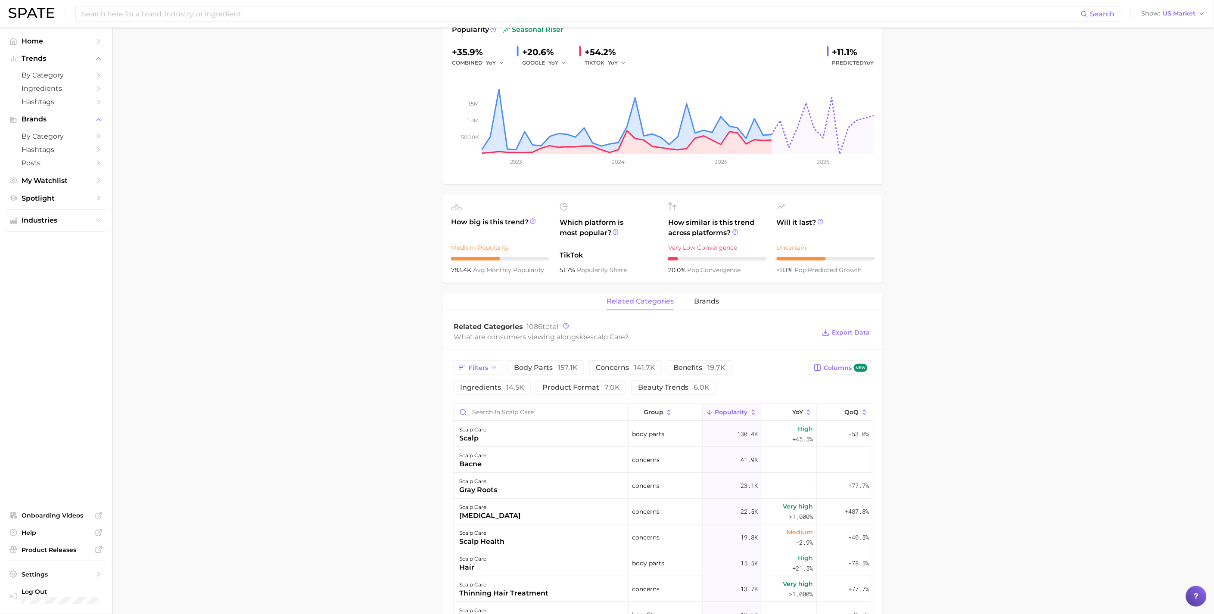
click at [324, 282] on main "1. hair 2. hair care products 3. scalp products 4. scalp care Overview Google T…" at bounding box center [663, 477] width 1102 height 1187
